Goal: Check status: Check status

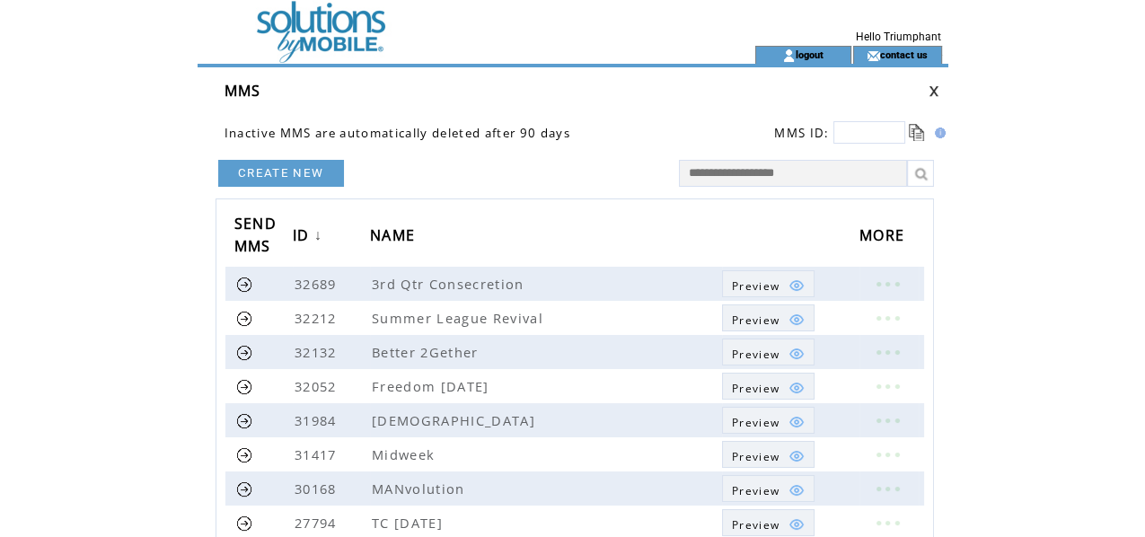
click at [366, 27] on td at bounding box center [444, 23] width 493 height 46
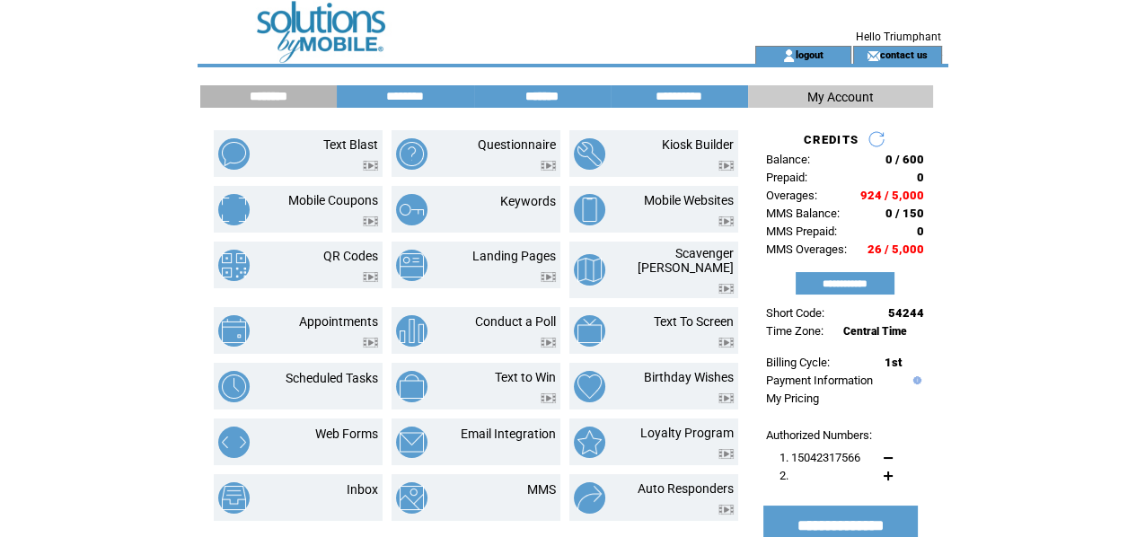
click at [533, 95] on input "*******" at bounding box center [542, 96] width 135 height 15
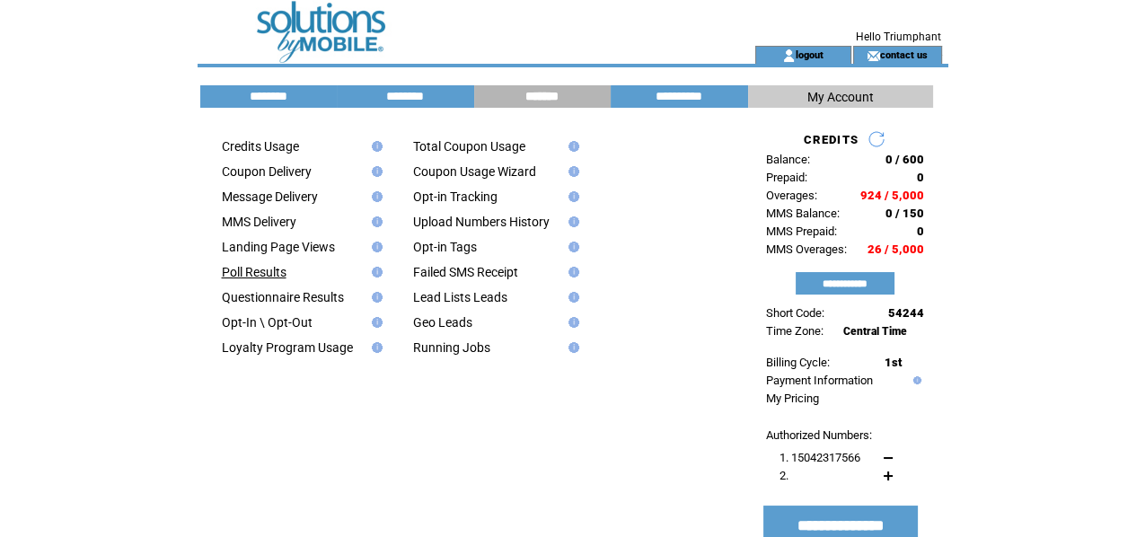
click at [280, 275] on link "Poll Results" at bounding box center [254, 272] width 65 height 14
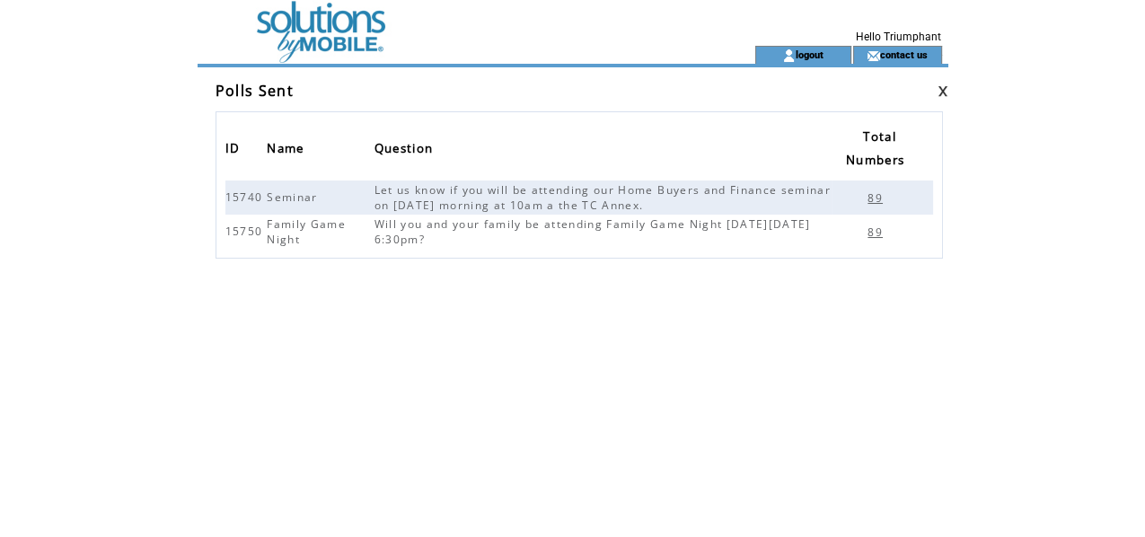
click at [872, 235] on span "89" at bounding box center [877, 231] width 20 height 15
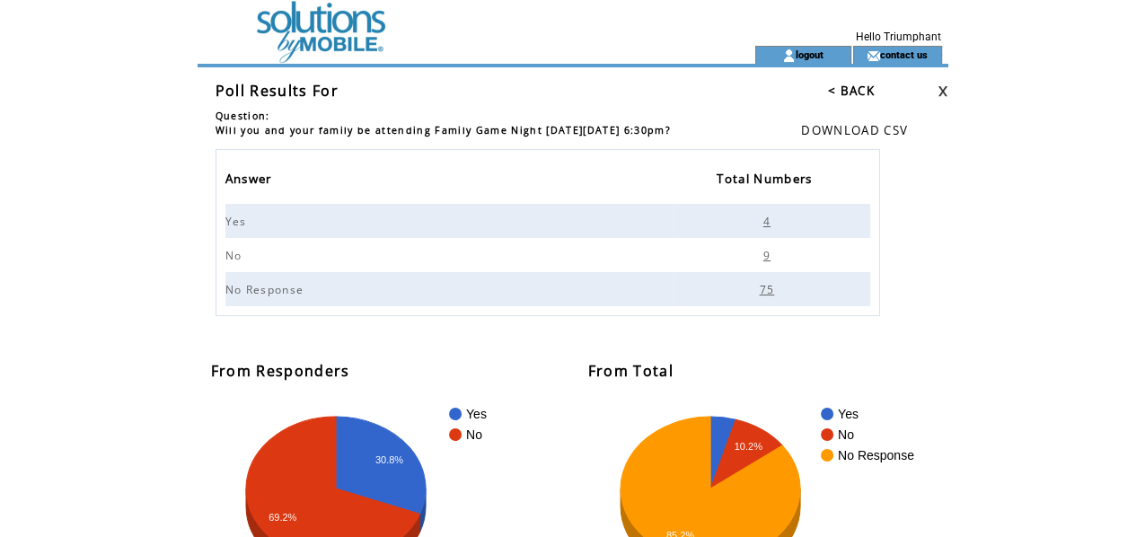
click at [764, 220] on span "4" at bounding box center [769, 221] width 12 height 15
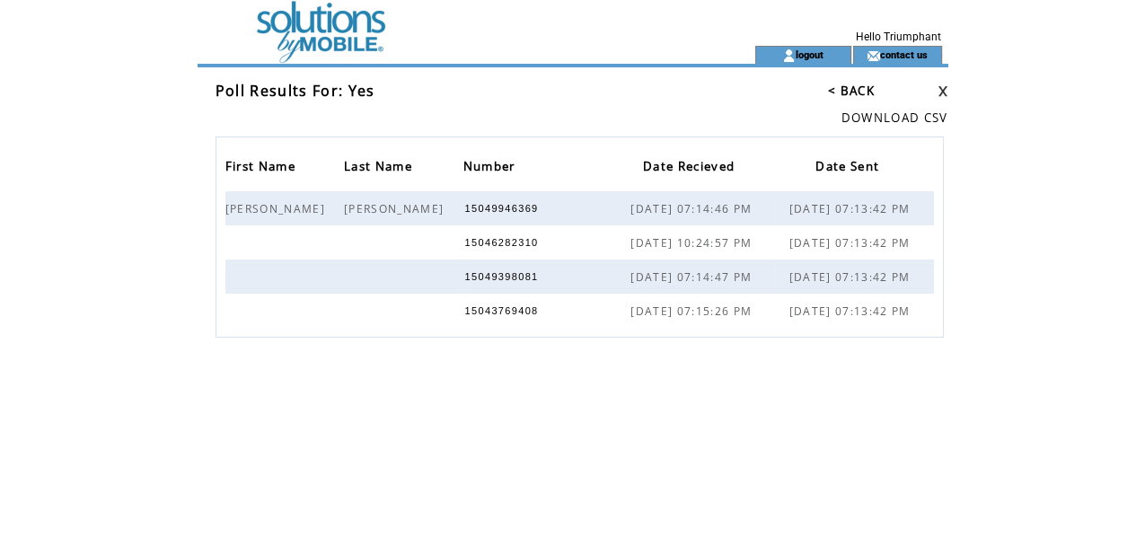
click at [847, 93] on link "< BACK" at bounding box center [851, 91] width 47 height 16
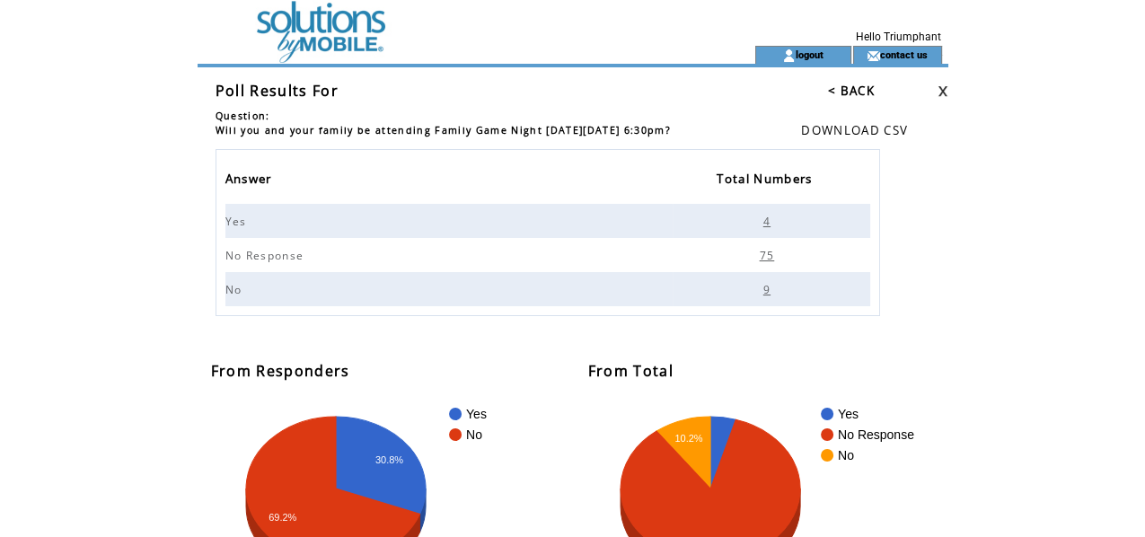
click at [766, 288] on span "9" at bounding box center [769, 289] width 12 height 15
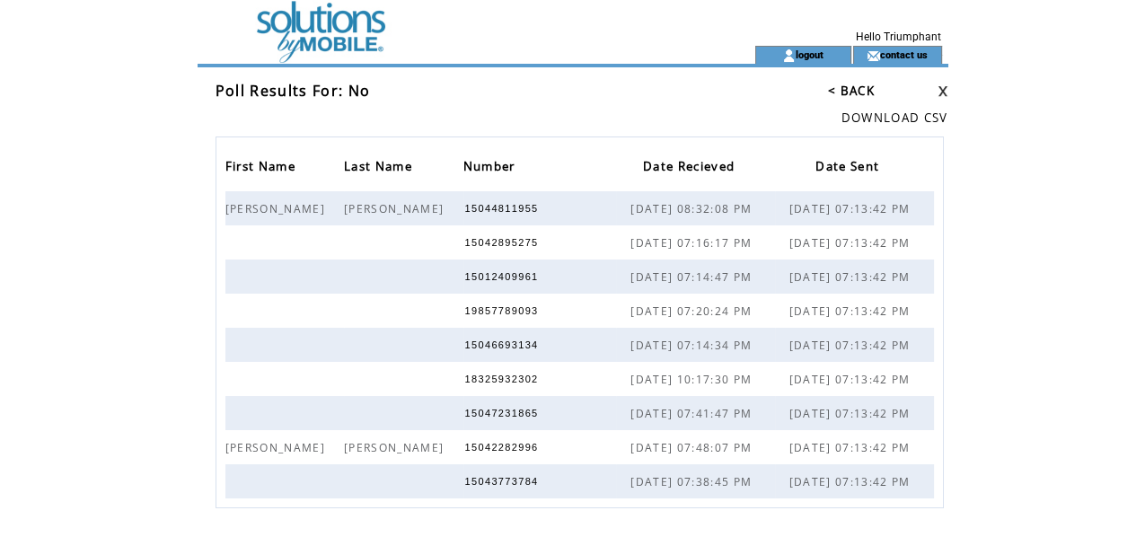
click at [861, 86] on link "< BACK" at bounding box center [851, 91] width 47 height 16
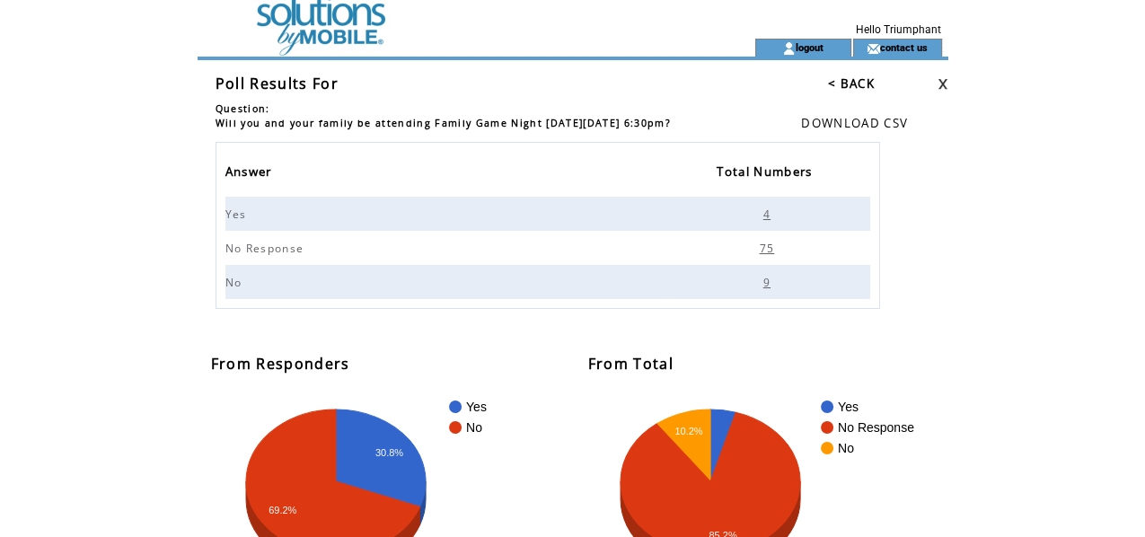
scroll to position [9, 0]
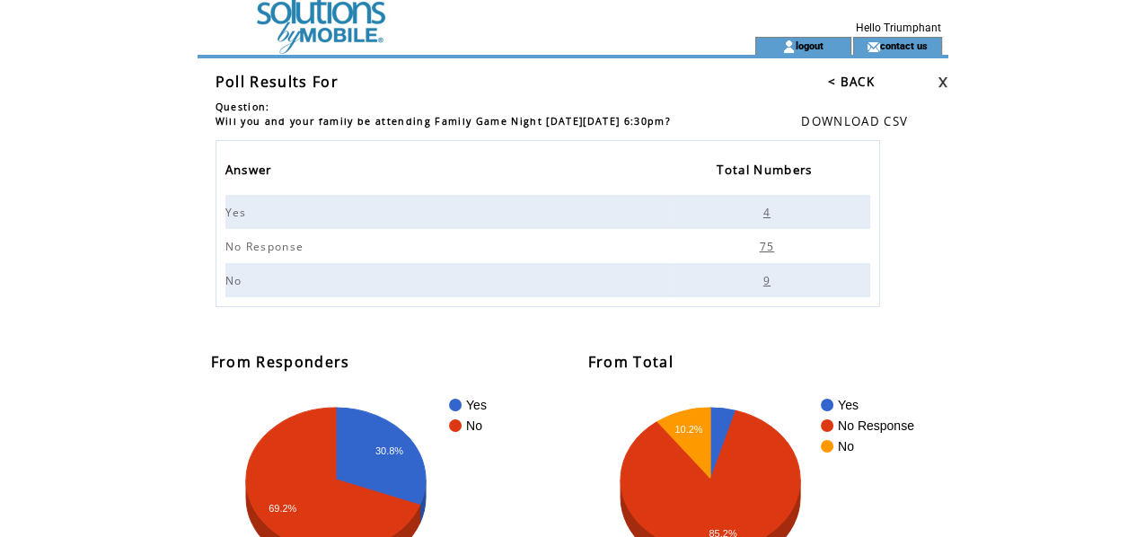
click at [685, 358] on td "From Total" at bounding box center [763, 339] width 369 height 65
